Goal: Information Seeking & Learning: Learn about a topic

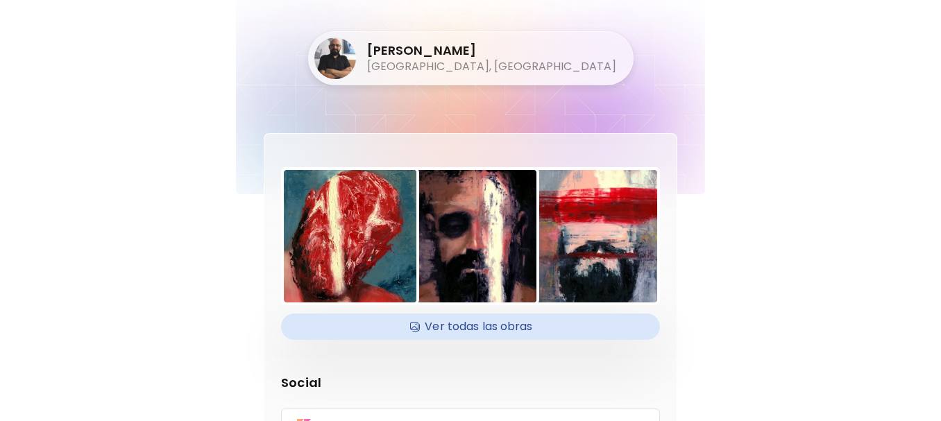
click at [498, 331] on h4 "Ver todas las obras" at bounding box center [471, 327] width 362 height 21
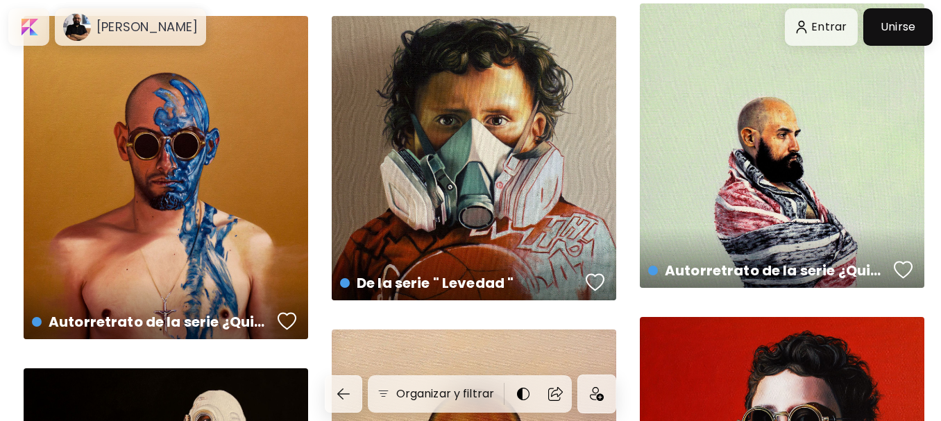
scroll to position [388, 0]
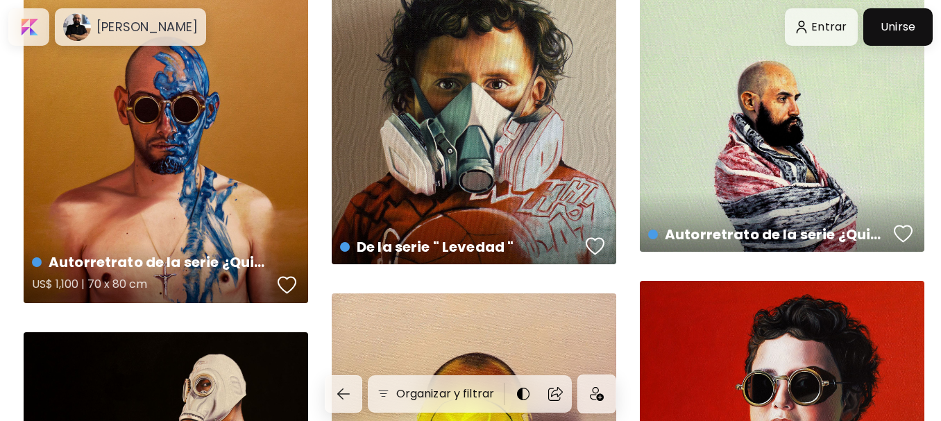
click at [235, 173] on div "Autorretrato de la serie ¿Quien es Yo? US$ 1,100 | 70 x 80 cm" at bounding box center [166, 142] width 285 height 324
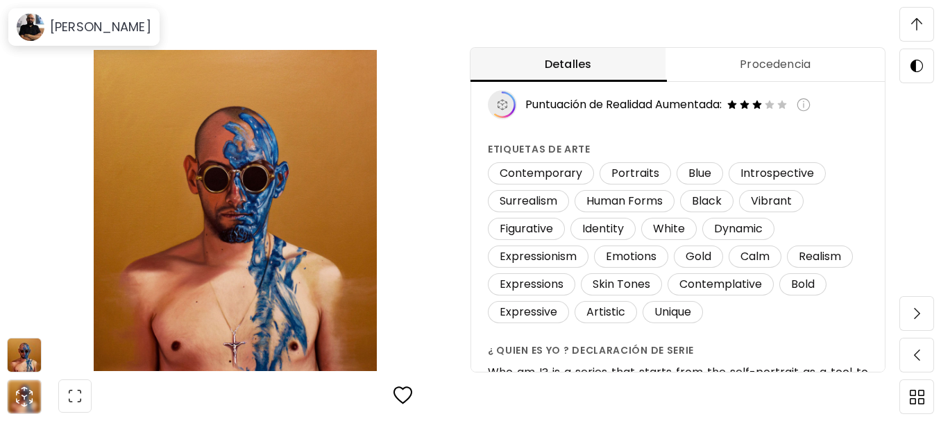
scroll to position [941, 0]
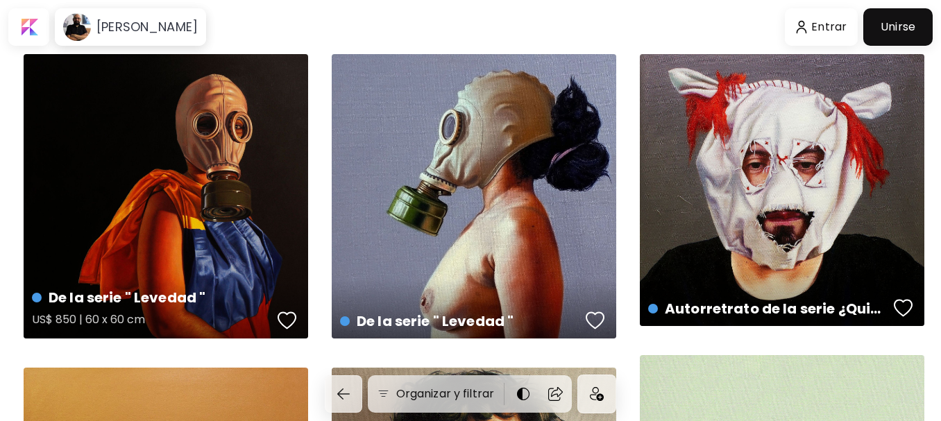
click at [201, 184] on div "De la serie " Levedad " US$ 850 | 60 x 60 cm" at bounding box center [166, 196] width 285 height 285
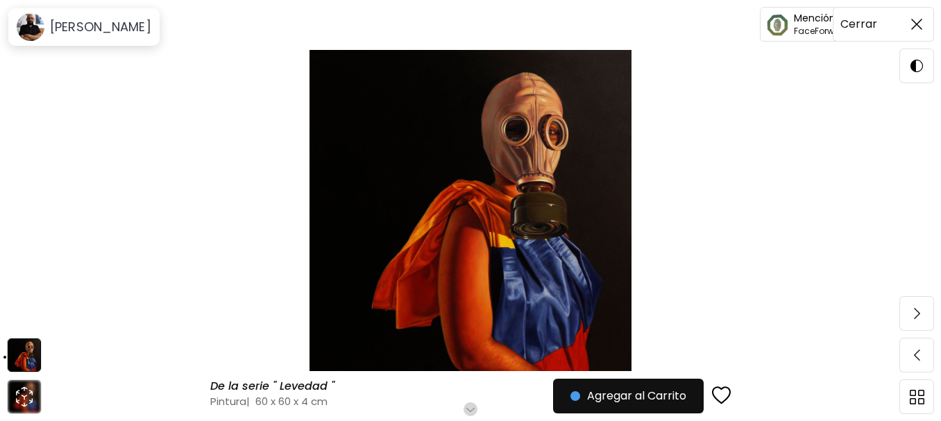
click at [921, 28] on img at bounding box center [917, 24] width 11 height 11
